Goal: Navigation & Orientation: Find specific page/section

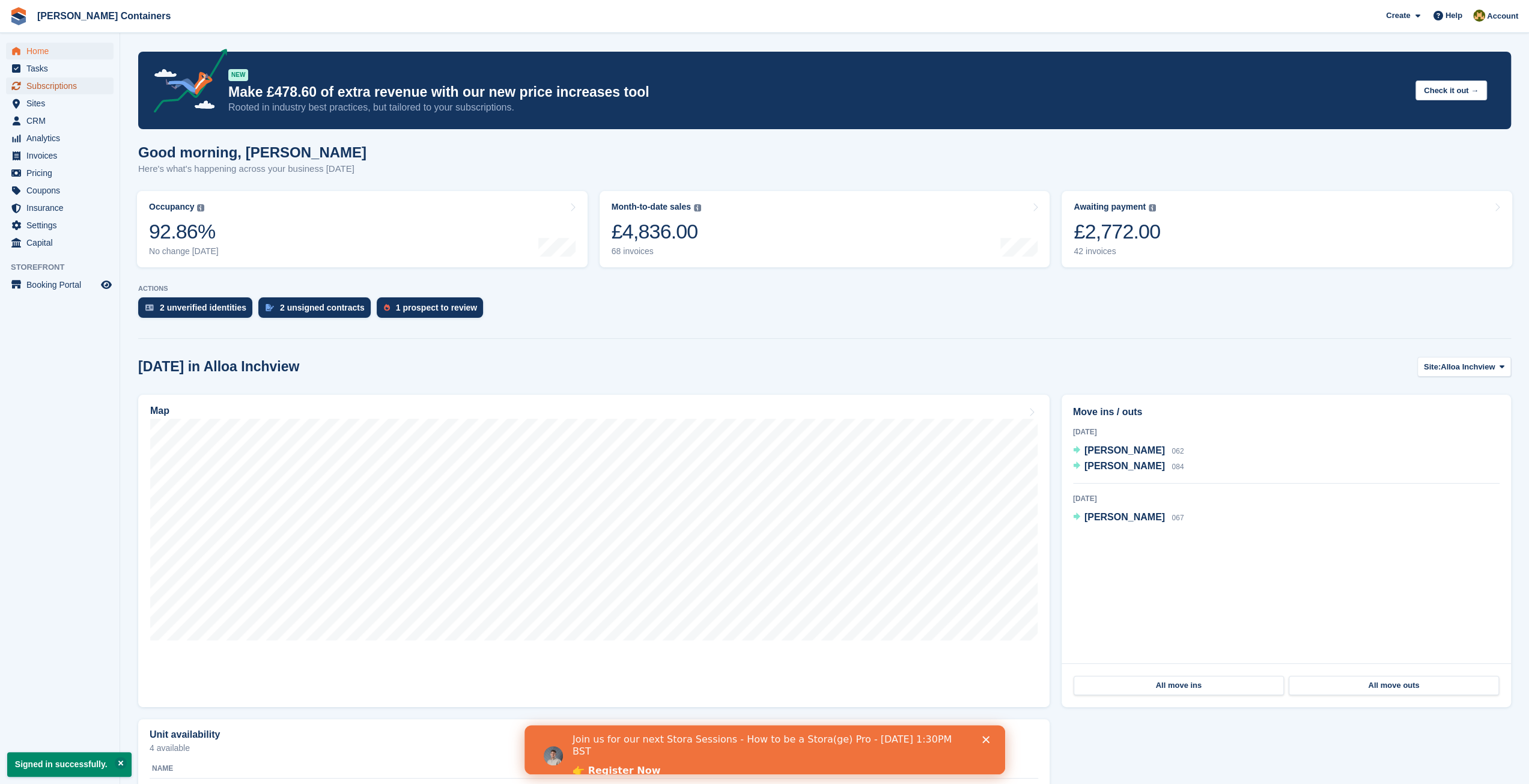
click at [58, 89] on span "Subscriptions" at bounding box center [63, 86] width 72 height 17
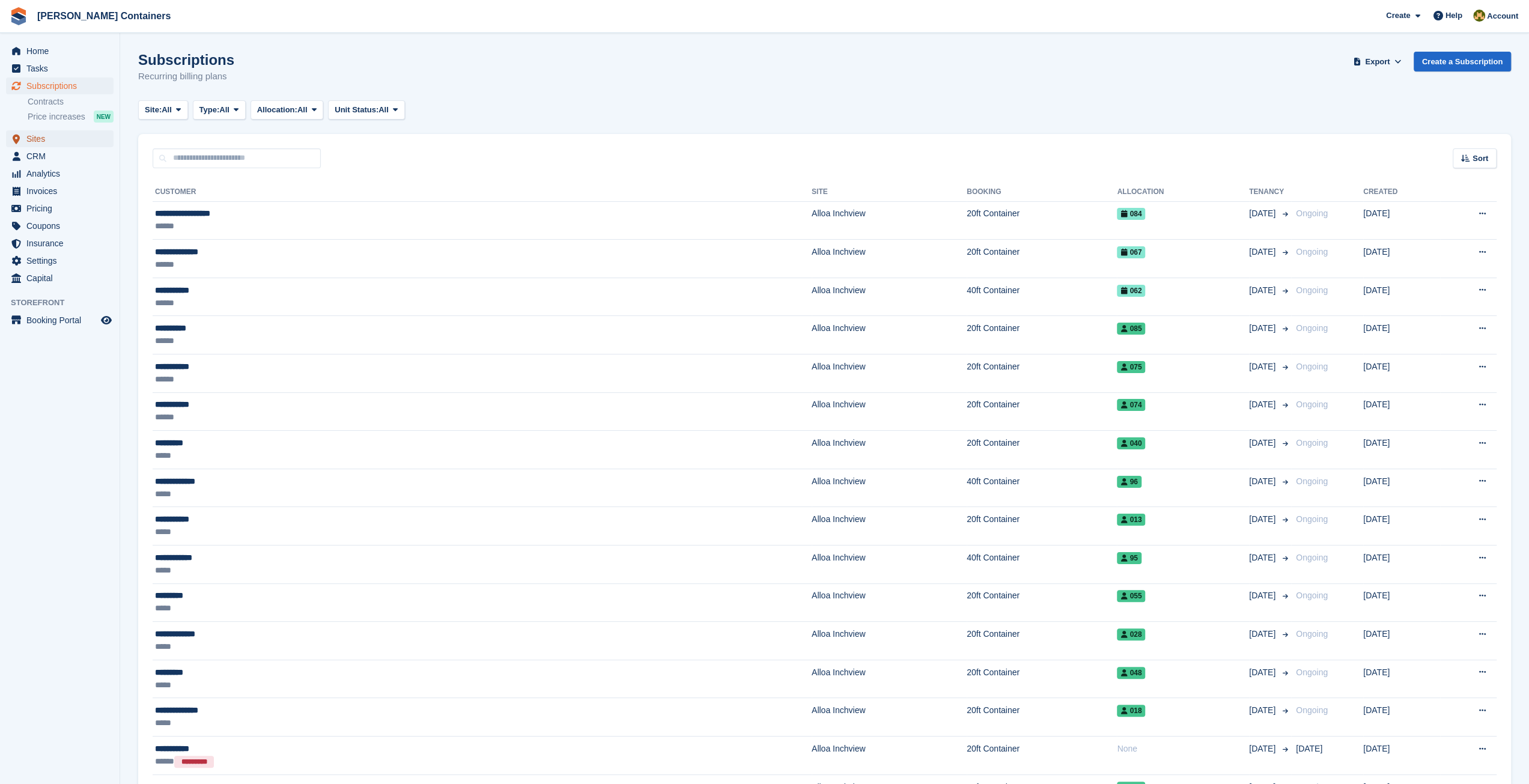
click at [65, 144] on span "Sites" at bounding box center [63, 139] width 72 height 17
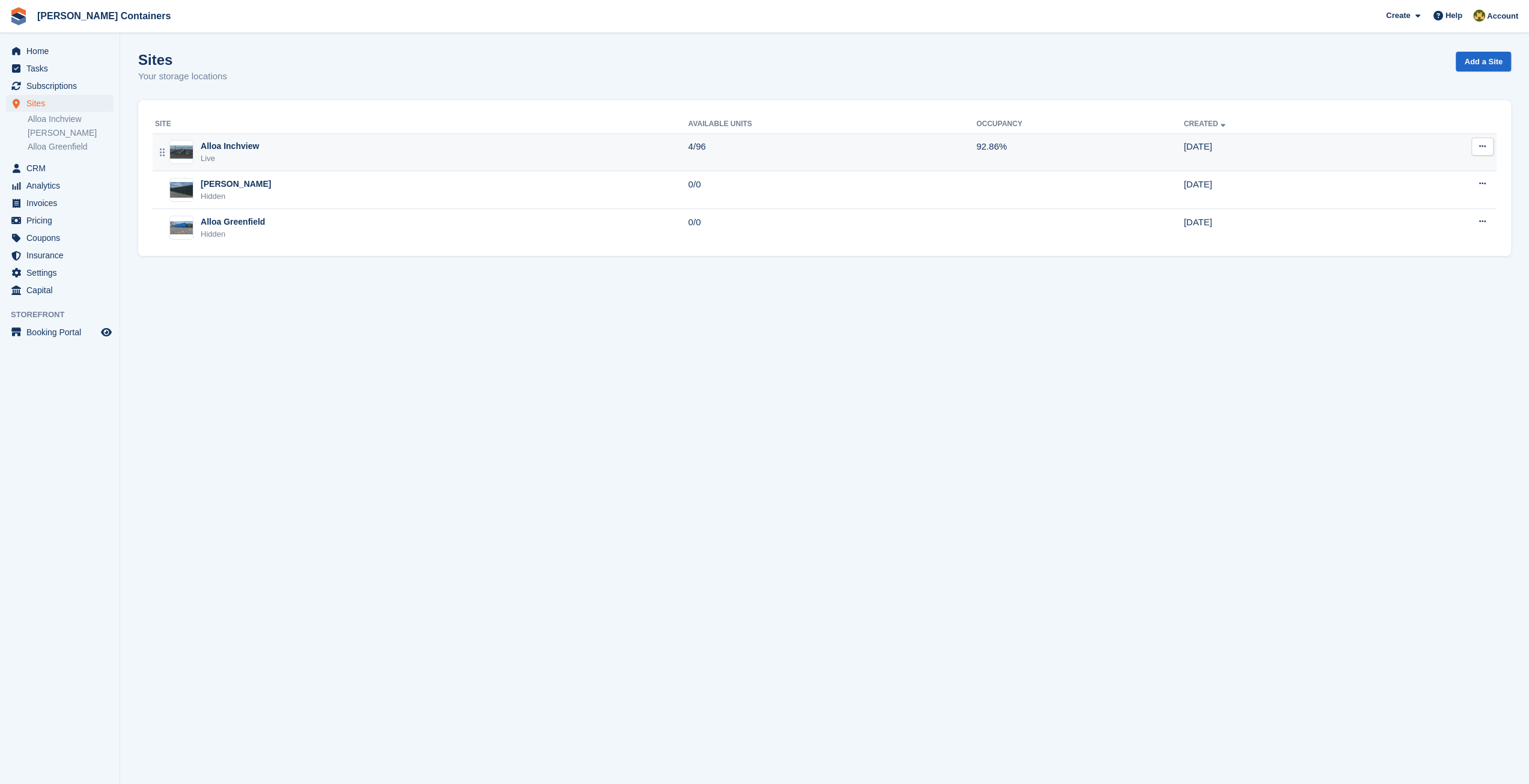
click at [263, 162] on div "Alloa Inchview Live" at bounding box center [421, 152] width 533 height 25
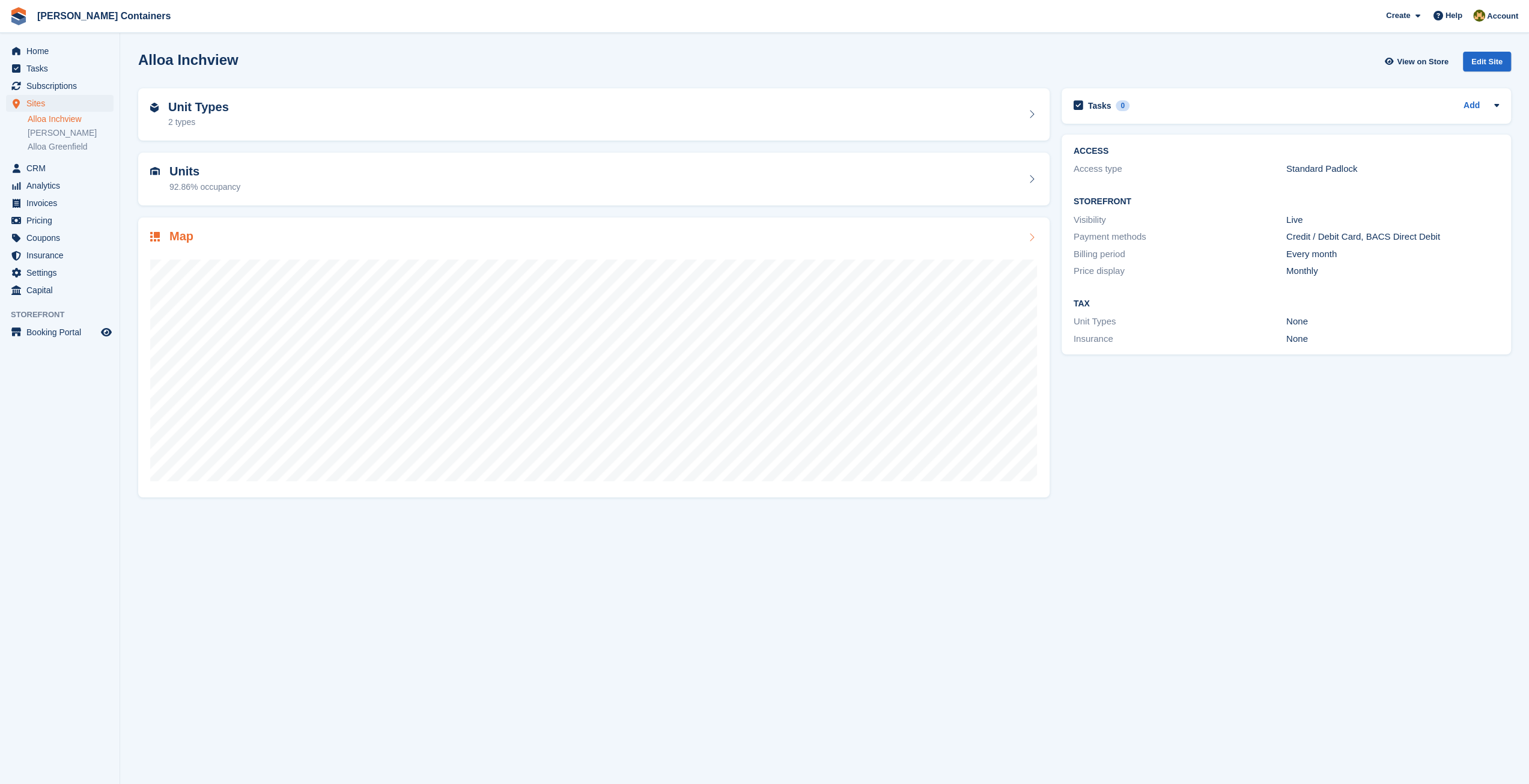
click at [1021, 234] on div "Map" at bounding box center [593, 238] width 888 height 16
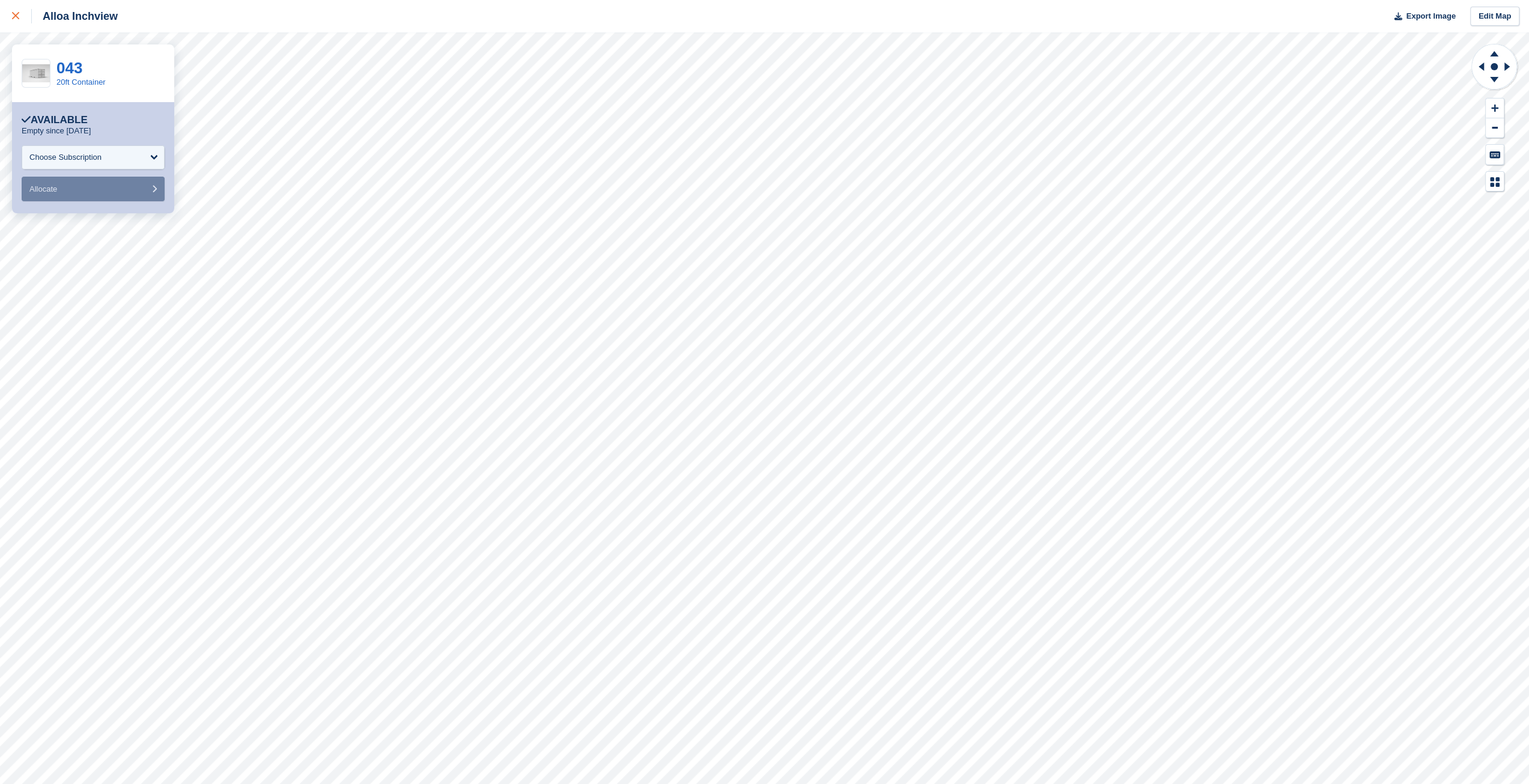
click at [29, 22] on div at bounding box center [22, 16] width 20 height 14
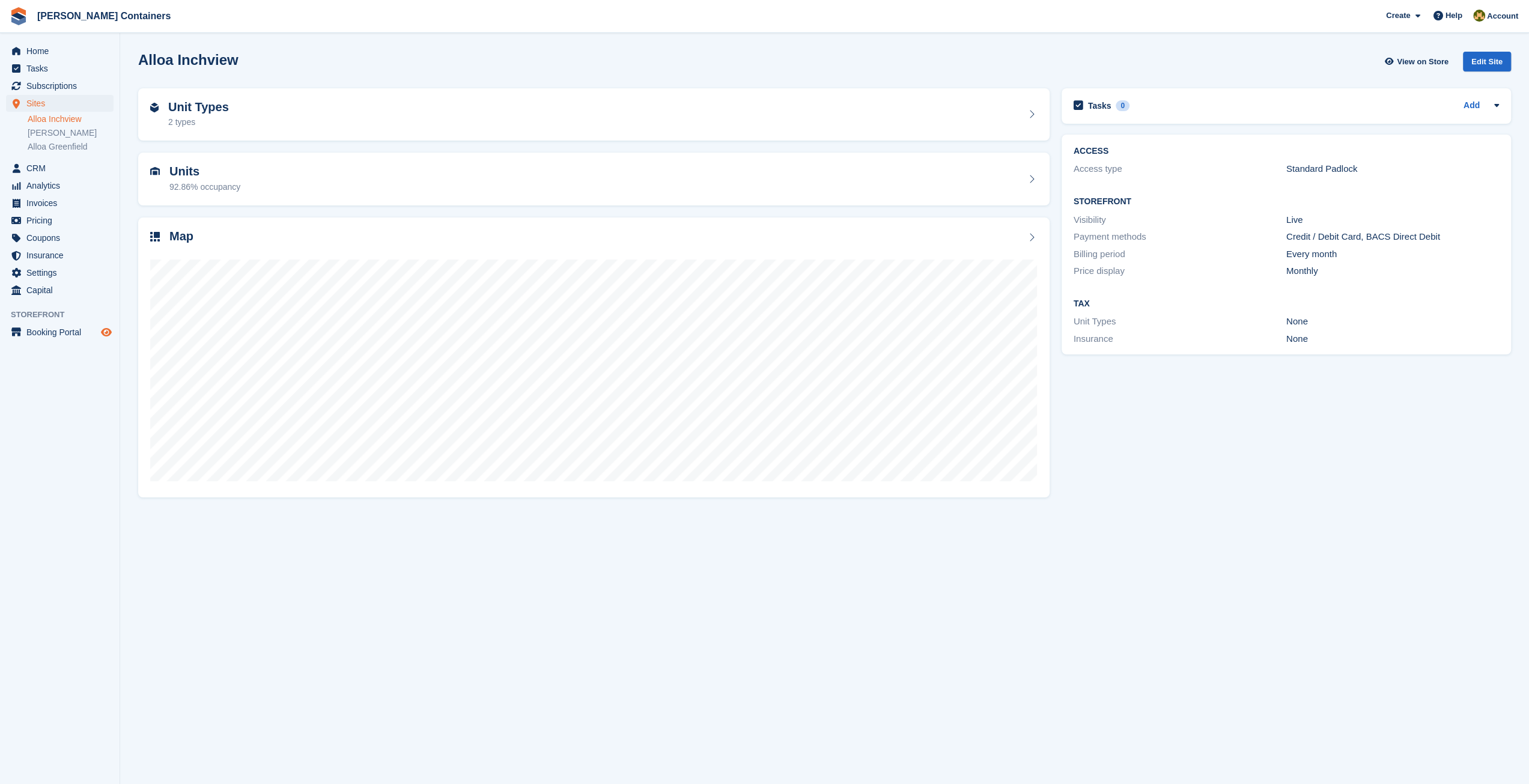
click at [110, 338] on span "Preview store" at bounding box center [106, 332] width 14 height 14
click at [108, 331] on icon "Preview store" at bounding box center [106, 331] width 11 height 9
